Goal: Register for event/course

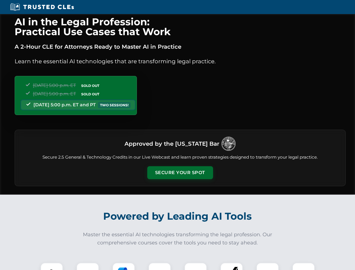
click at [180, 173] on button "Secure Your Spot" at bounding box center [180, 172] width 66 height 13
click at [52, 266] on img at bounding box center [52, 274] width 16 height 16
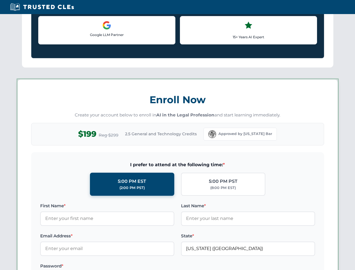
click at [124, 266] on label "Password *" at bounding box center [107, 266] width 134 height 7
